Goal: Communication & Community: Answer question/provide support

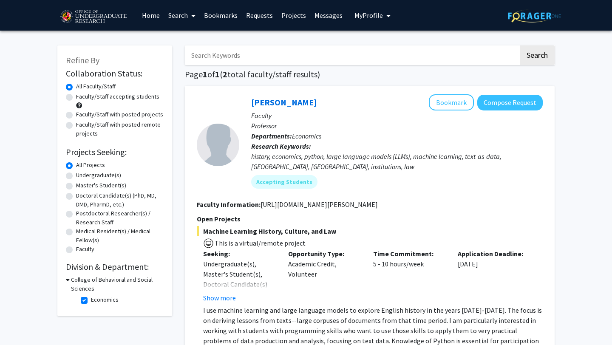
click at [365, 15] on span "My Profile" at bounding box center [369, 15] width 28 height 9
click at [177, 19] on link "Search" at bounding box center [182, 15] width 36 height 30
click at [181, 38] on span "Faculty/Staff" at bounding box center [195, 39] width 62 height 17
checkbox input "false"
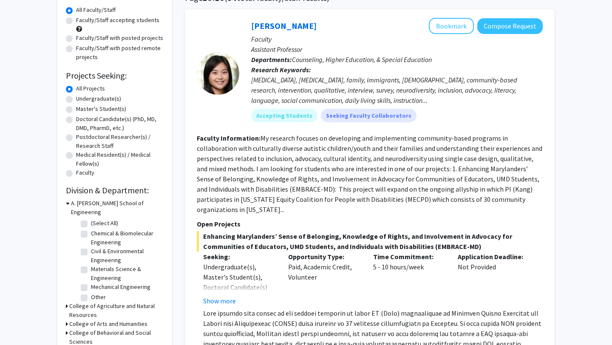
scroll to position [130, 0]
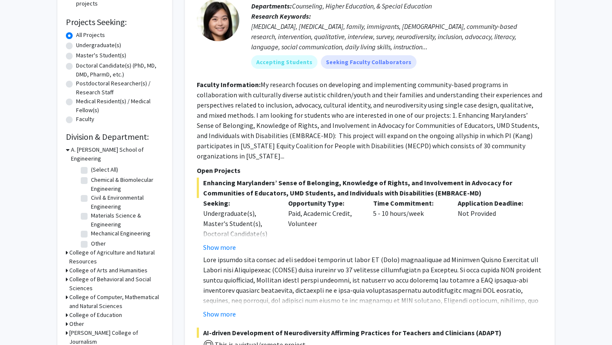
click at [81, 275] on h3 "College of Behavioral and Social Sciences" at bounding box center [116, 284] width 94 height 18
click at [91, 317] on label "Economics" at bounding box center [105, 321] width 28 height 9
click at [91, 317] on input "Economics" at bounding box center [94, 320] width 6 height 6
checkbox input "true"
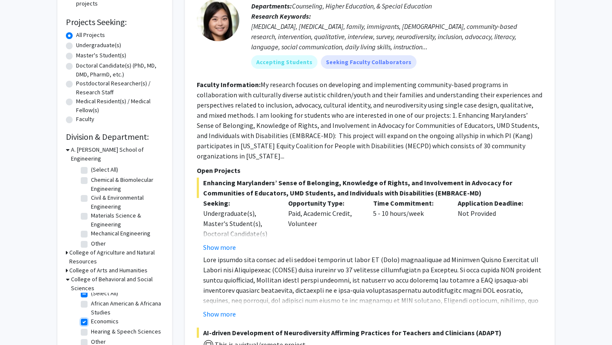
checkbox input "true"
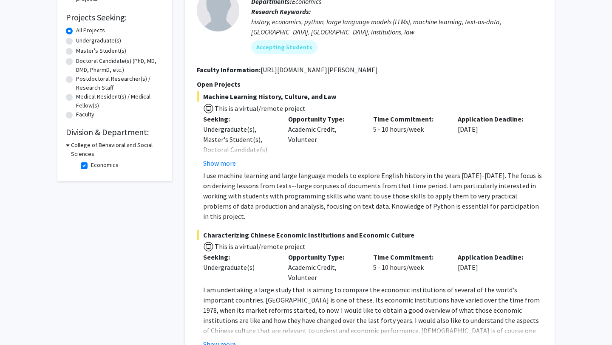
scroll to position [213, 0]
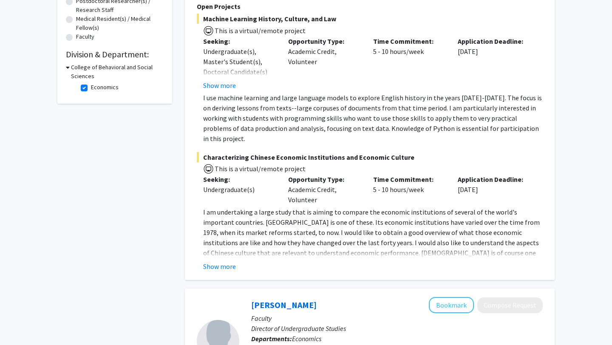
click at [217, 264] on div "[PERSON_NAME] Bookmark Compose Request Faculty Professor Departments: Economics…" at bounding box center [370, 76] width 370 height 407
click at [215, 261] on button "Show more" at bounding box center [219, 266] width 33 height 10
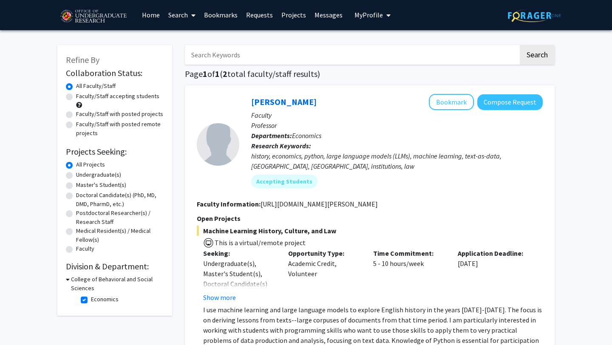
scroll to position [0, 0]
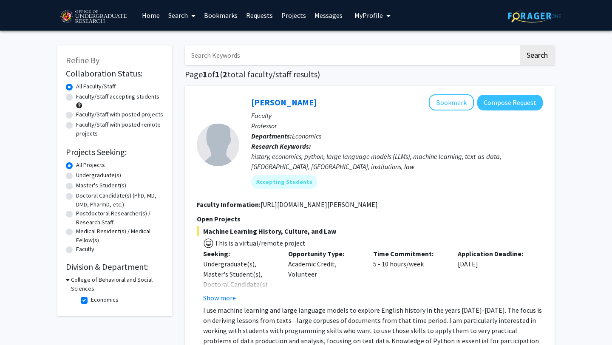
click at [330, 13] on link "Messages" at bounding box center [328, 15] width 37 height 30
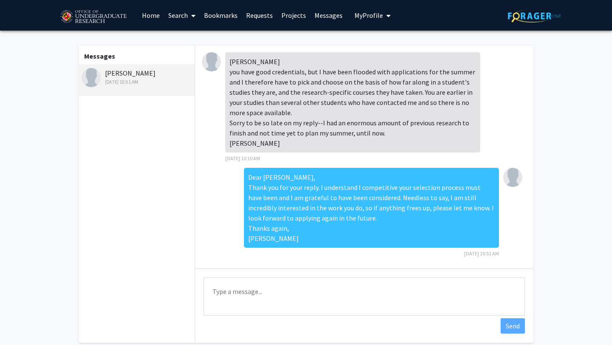
scroll to position [1, 0]
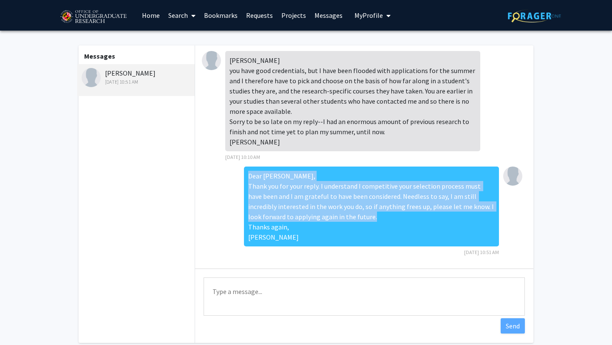
drag, startPoint x: 370, startPoint y: 222, endPoint x: 246, endPoint y: 178, distance: 131.6
click at [246, 178] on div "Dear [PERSON_NAME], Thank you for your reply. I understand I competitive your s…" at bounding box center [371, 207] width 255 height 80
drag, startPoint x: 283, startPoint y: 239, endPoint x: 247, endPoint y: 173, distance: 74.4
click at [247, 173] on div "Dear [PERSON_NAME], Thank you for your reply. I understand I competitive your s…" at bounding box center [371, 207] width 255 height 80
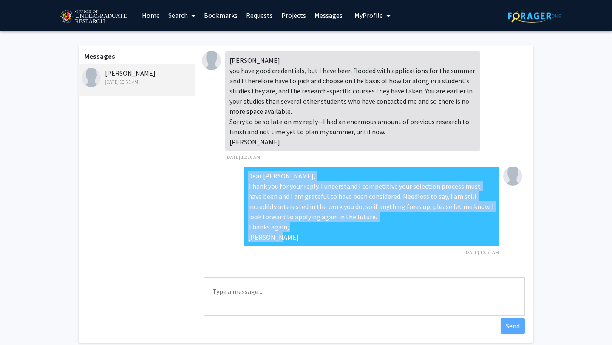
click at [247, 173] on div "Dear [PERSON_NAME], Thank you for your reply. I understand I competitive your s…" at bounding box center [371, 207] width 255 height 80
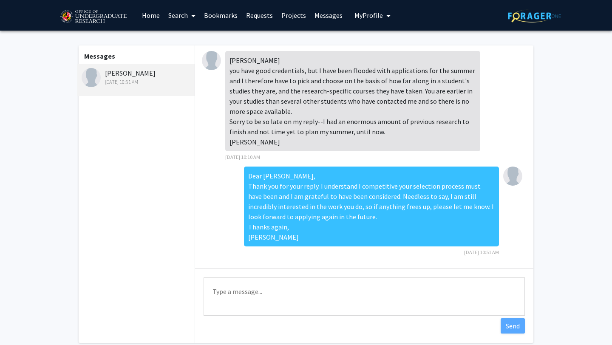
scroll to position [0, 0]
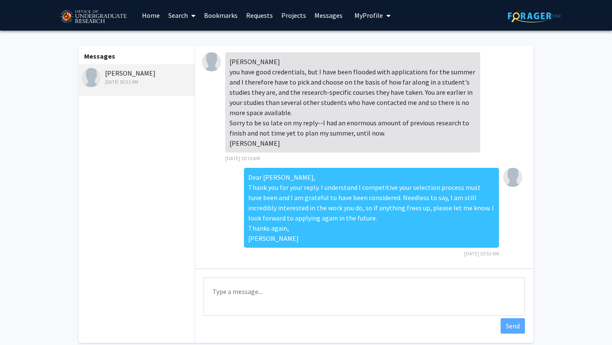
click at [144, 18] on link "Home" at bounding box center [151, 15] width 26 height 30
